Goal: Information Seeking & Learning: Learn about a topic

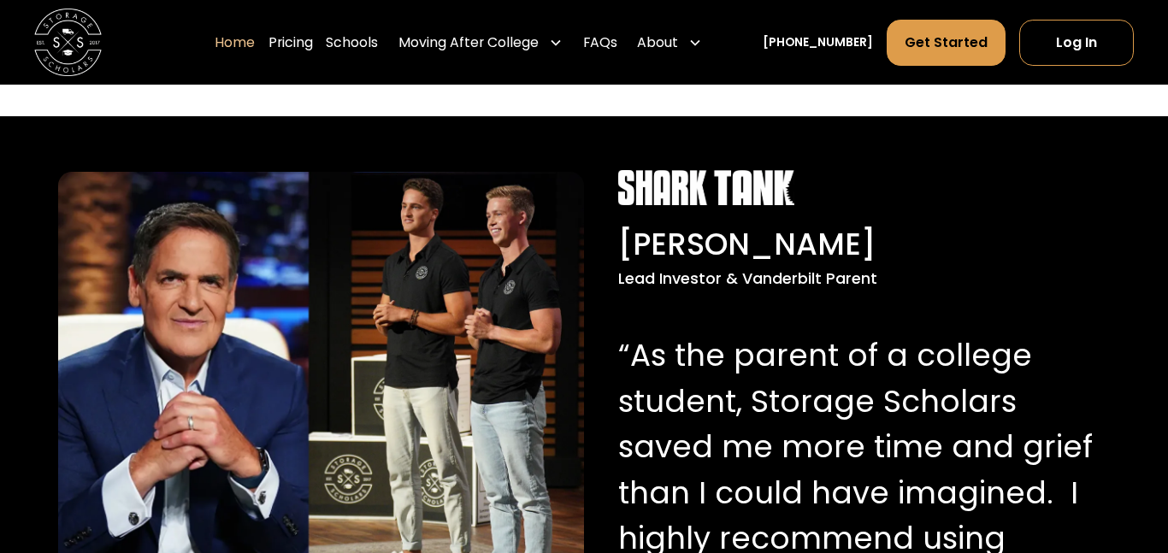
scroll to position [1579, 0]
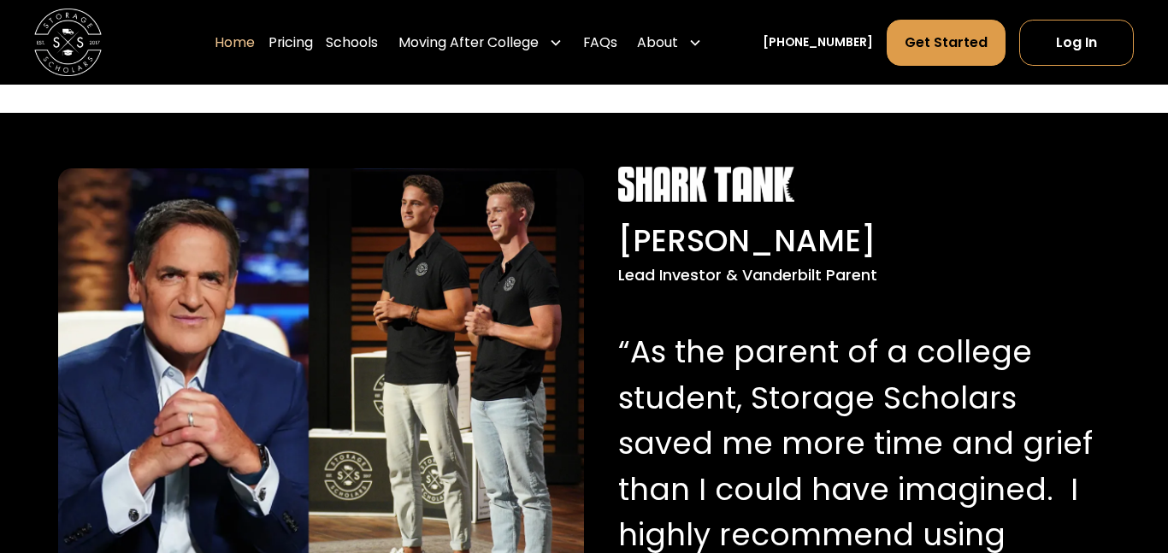
click at [118, 335] on img at bounding box center [321, 389] width 526 height 443
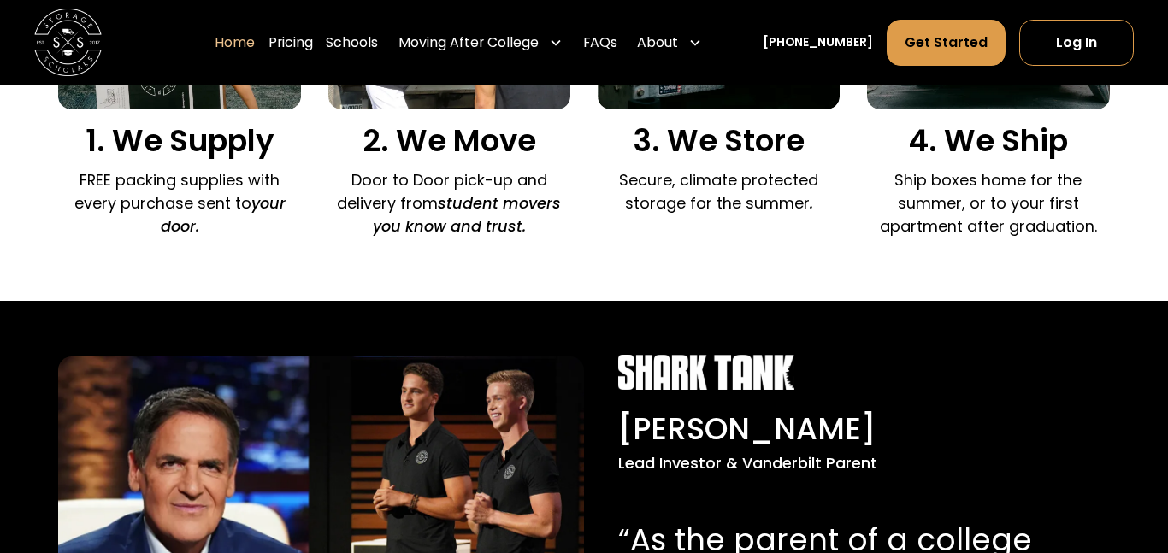
scroll to position [705, 0]
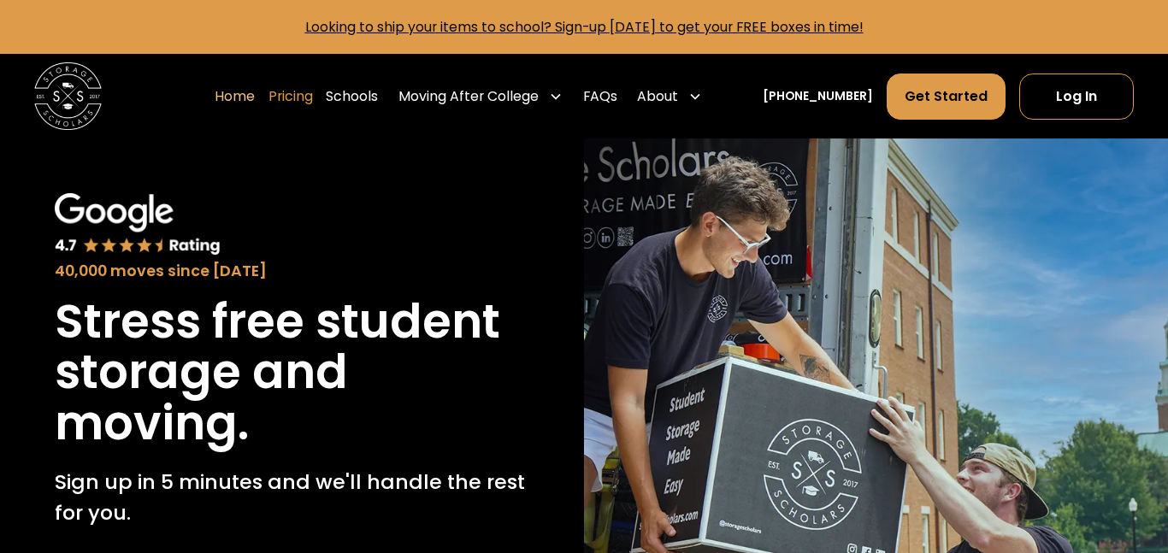
click at [313, 91] on link "Pricing" at bounding box center [291, 96] width 44 height 47
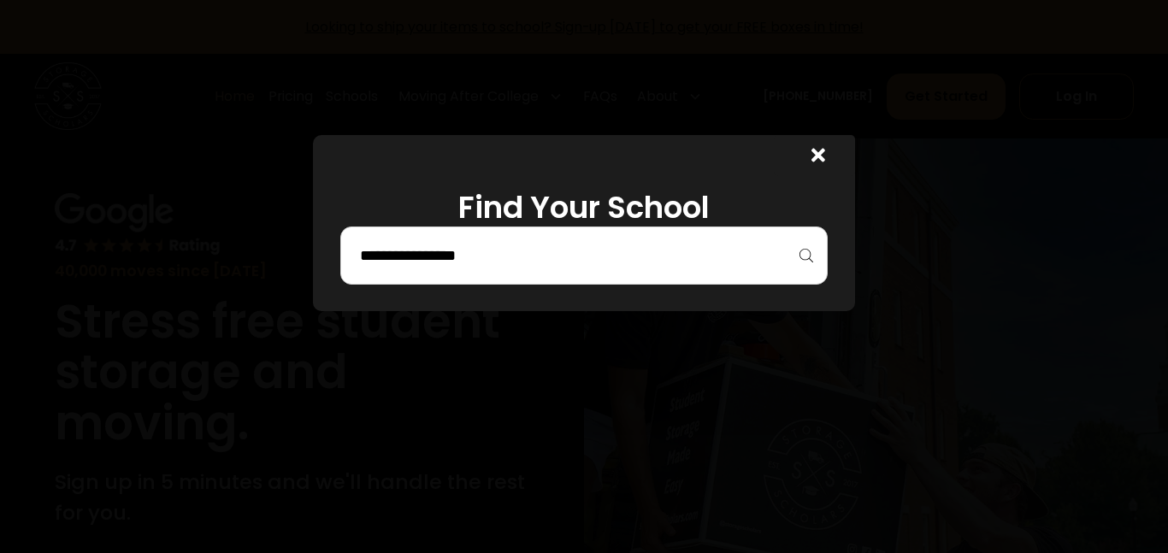
click at [620, 263] on input "search" at bounding box center [584, 255] width 452 height 29
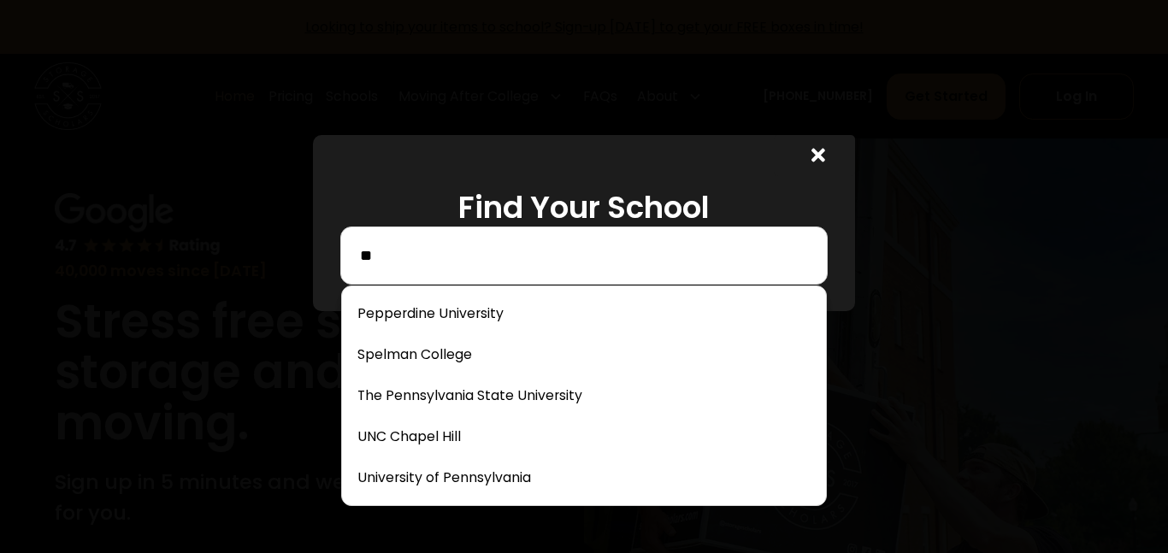
type input "*"
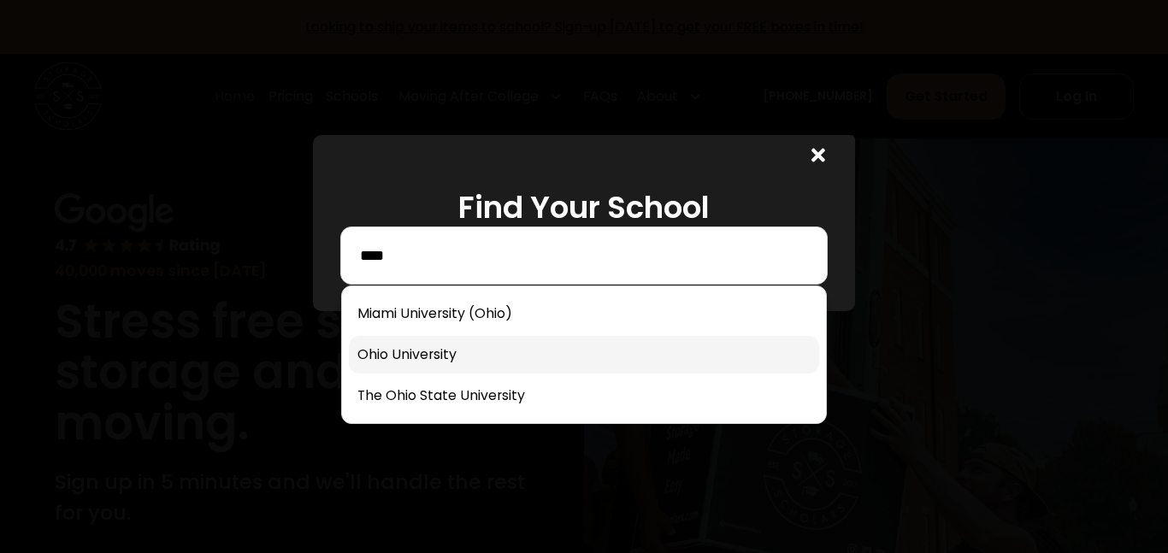
type input "****"
click at [410, 343] on link at bounding box center [584, 355] width 470 height 38
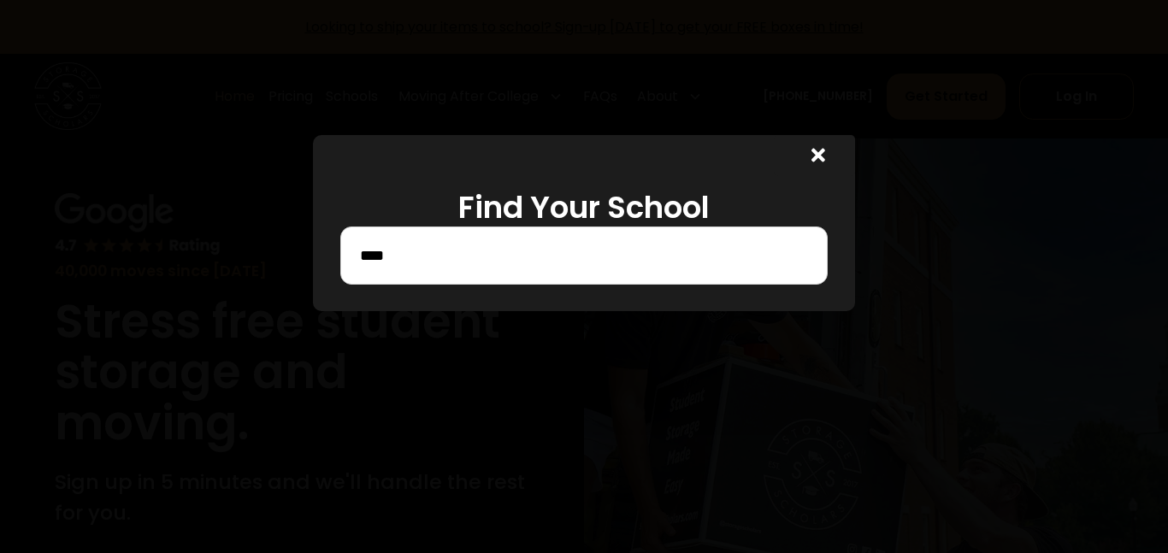
click at [823, 160] on icon at bounding box center [819, 156] width 14 height 14
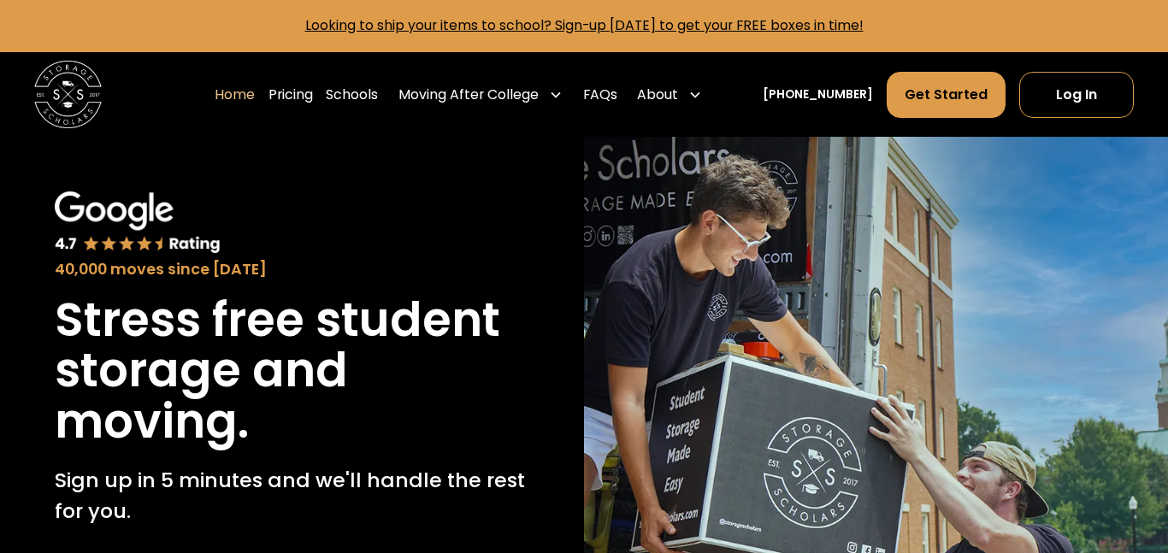
scroll to position [3, 0]
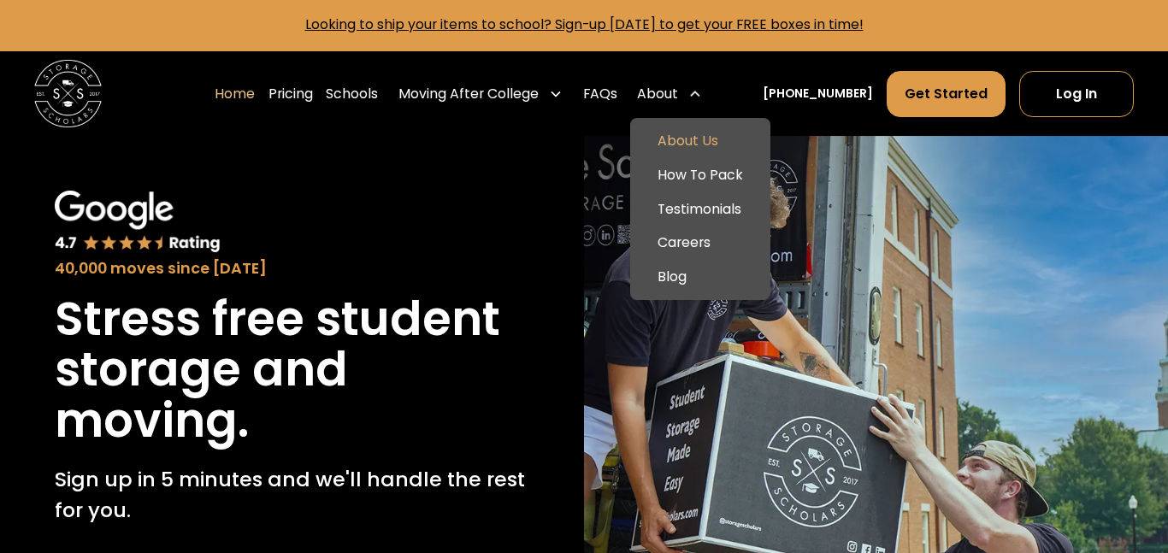
click at [710, 129] on link "About Us" at bounding box center [700, 142] width 127 height 34
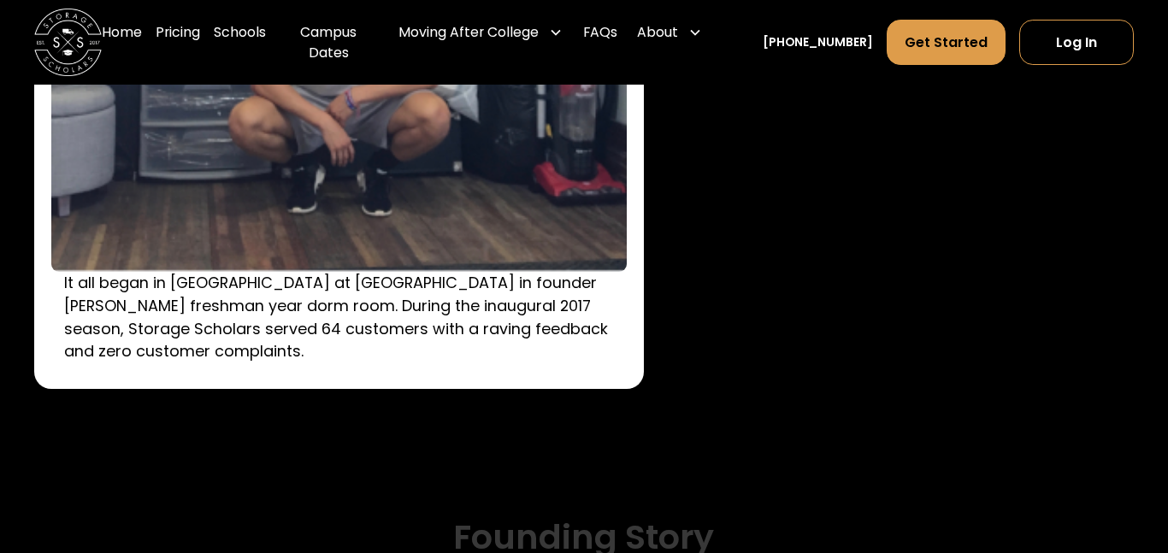
scroll to position [2564, 0]
